Goal: Task Accomplishment & Management: Use online tool/utility

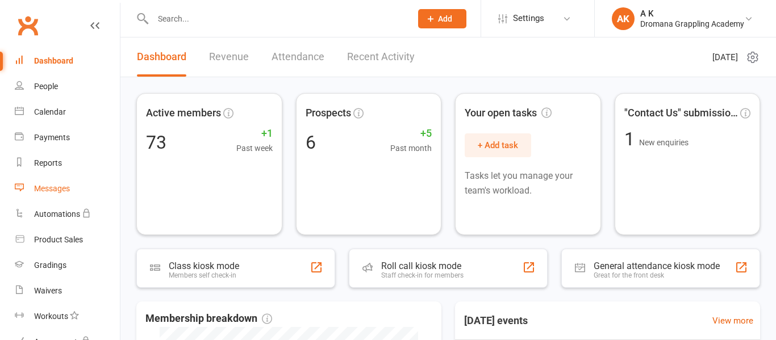
scroll to position [206, 0]
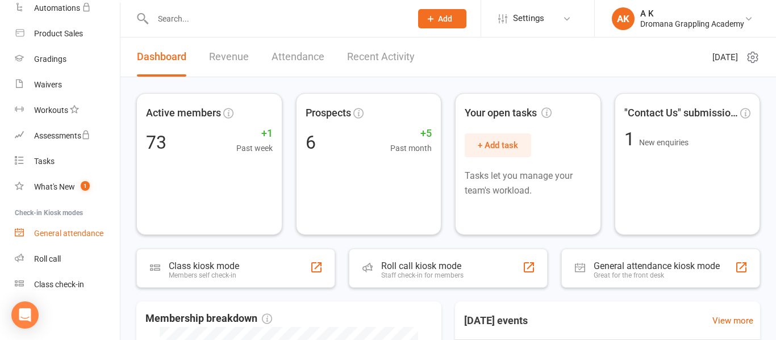
click at [65, 231] on div "General attendance" at bounding box center [68, 233] width 69 height 9
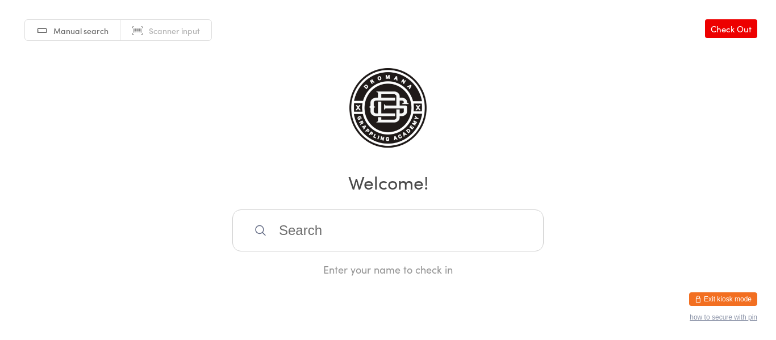
click at [175, 35] on span "Scanner input" at bounding box center [174, 30] width 51 height 11
type input "1000000011"
type input "1000000025"
type input "ds bb"
type input "ii"
